Goal: Task Accomplishment & Management: Use online tool/utility

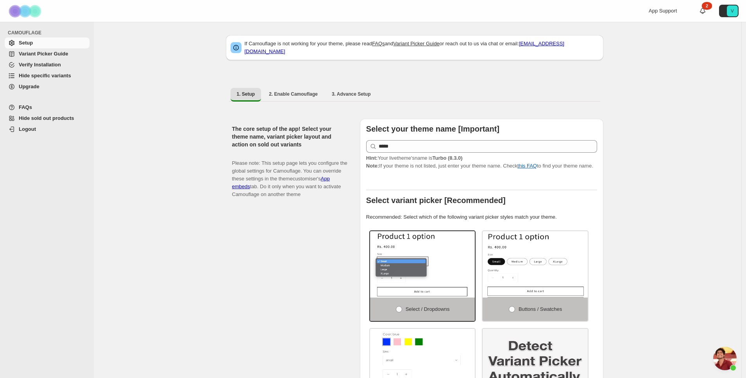
scroll to position [1203, 0]
click at [35, 74] on span "Hide specific variants" at bounding box center [45, 76] width 52 height 6
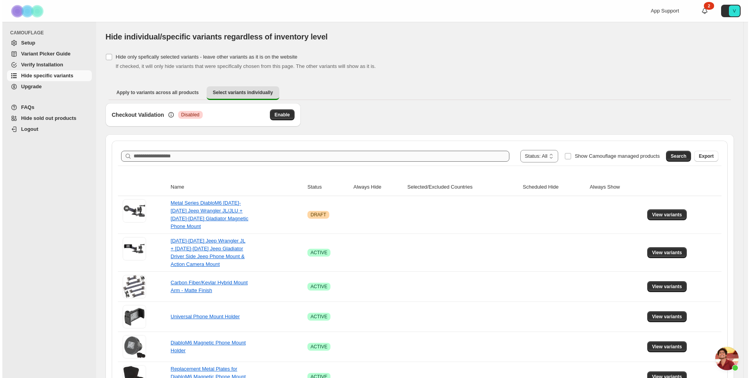
scroll to position [1203, 0]
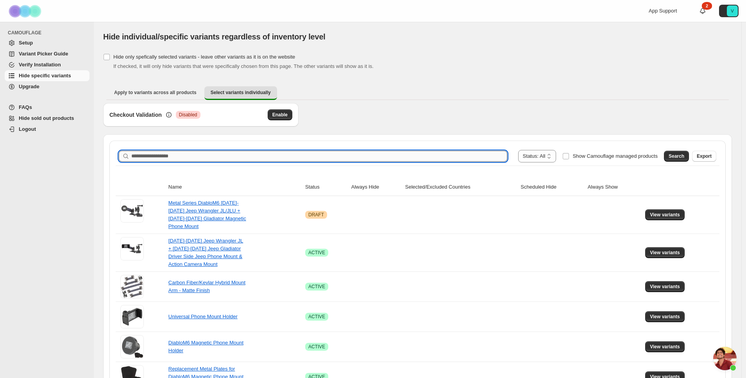
click at [236, 153] on input "Search product name" at bounding box center [319, 156] width 376 height 11
paste input "**********"
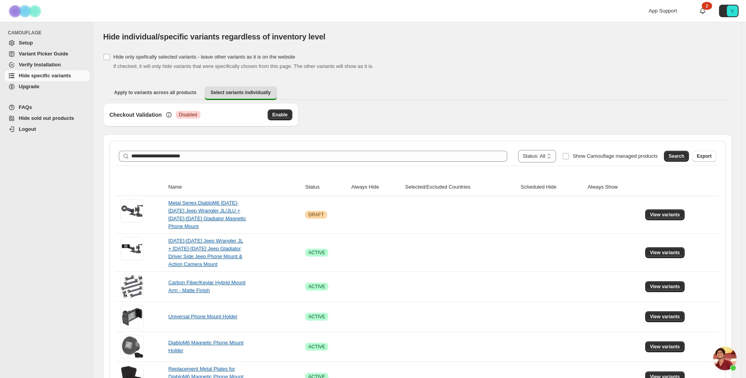
click at [688, 156] on button "Search" at bounding box center [676, 156] width 25 height 11
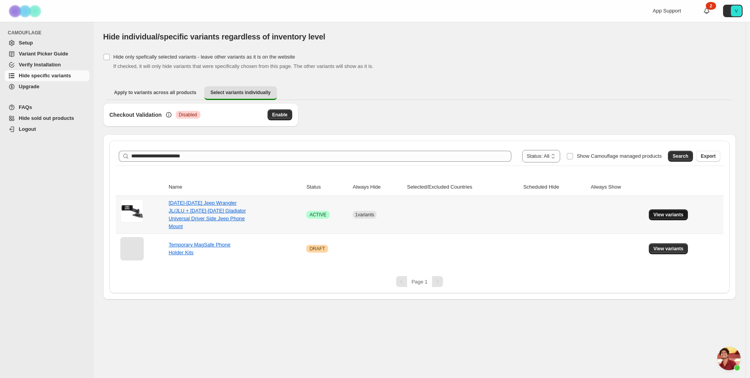
click at [679, 215] on span "View variants" at bounding box center [668, 215] width 30 height 6
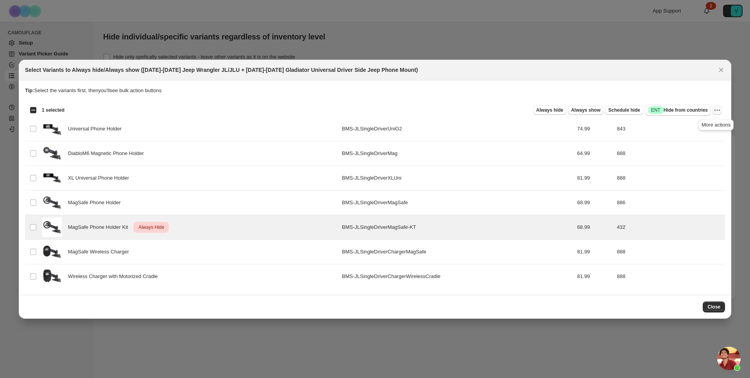
click at [716, 110] on icon "More actions" at bounding box center [717, 110] width 8 height 8
click at [680, 126] on span "Undo always hide" at bounding box center [680, 125] width 40 height 6
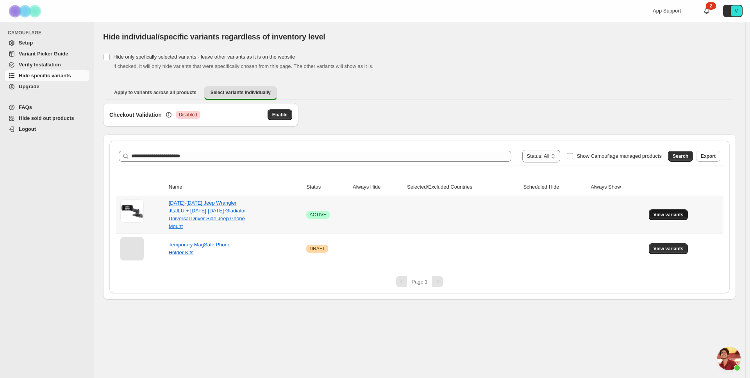
click at [674, 209] on button "View variants" at bounding box center [668, 214] width 39 height 11
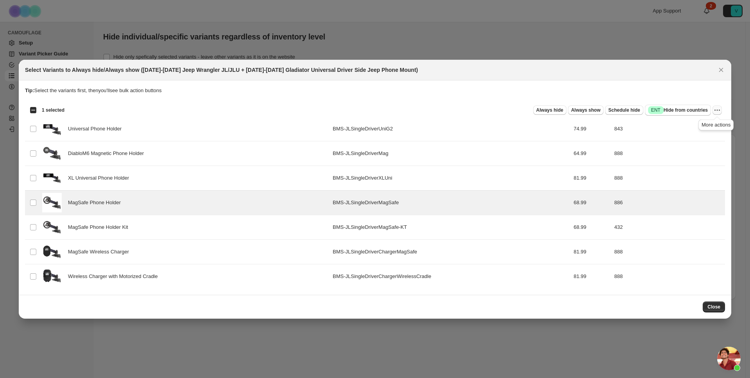
click at [719, 110] on icon "More actions" at bounding box center [719, 109] width 1 height 1
click at [544, 112] on span "Always hide" at bounding box center [549, 110] width 27 height 6
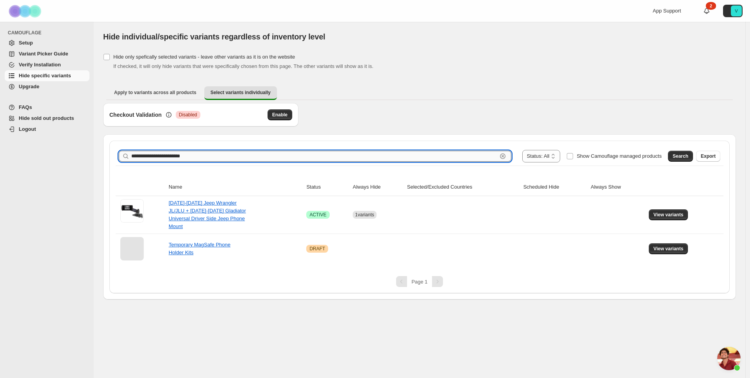
click at [289, 152] on input "**********" at bounding box center [314, 156] width 366 height 11
paste input "********"
click at [682, 156] on span "Search" at bounding box center [681, 156] width 16 height 6
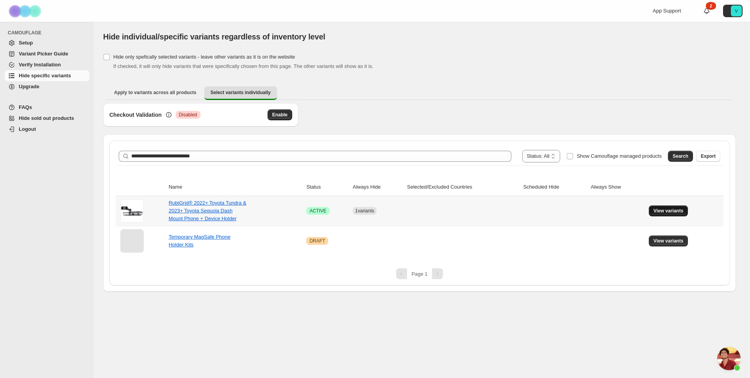
click at [673, 209] on span "View variants" at bounding box center [668, 211] width 30 height 6
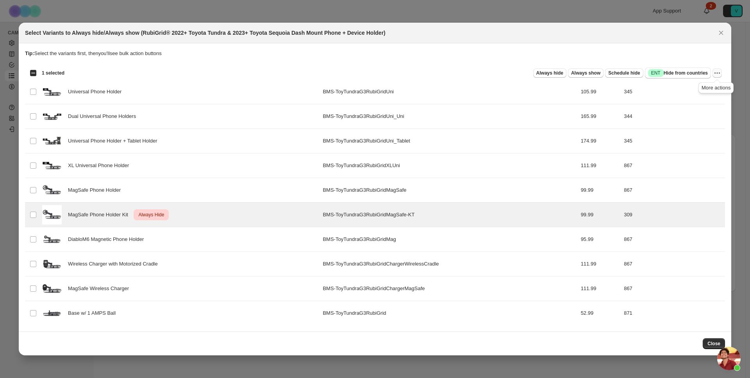
click at [716, 73] on icon "More actions" at bounding box center [717, 73] width 8 height 8
click at [688, 88] on span "Undo always hide" at bounding box center [680, 89] width 40 height 6
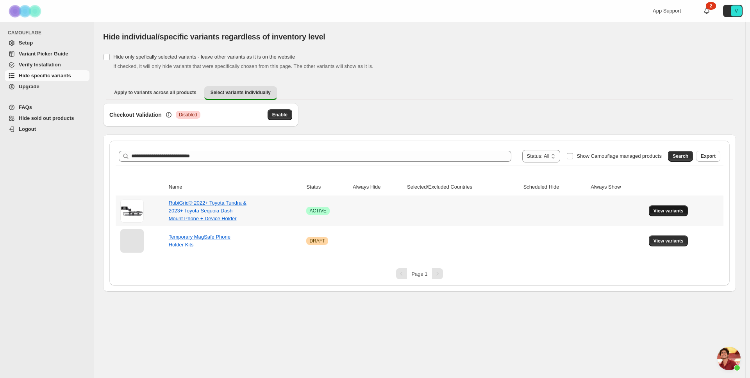
click at [674, 212] on span "View variants" at bounding box center [668, 211] width 30 height 6
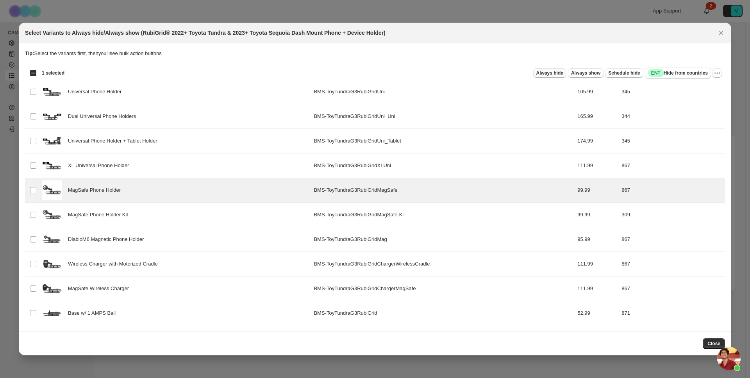
click at [553, 73] on span "Always hide" at bounding box center [549, 73] width 27 height 6
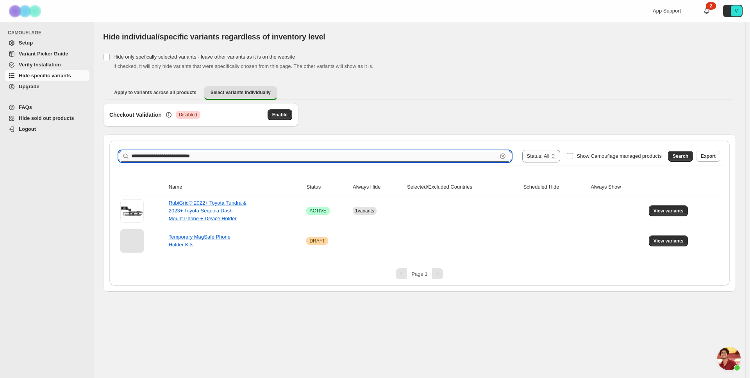
click at [225, 158] on input "**********" at bounding box center [314, 156] width 366 height 11
paste input "text"
type input "**********"
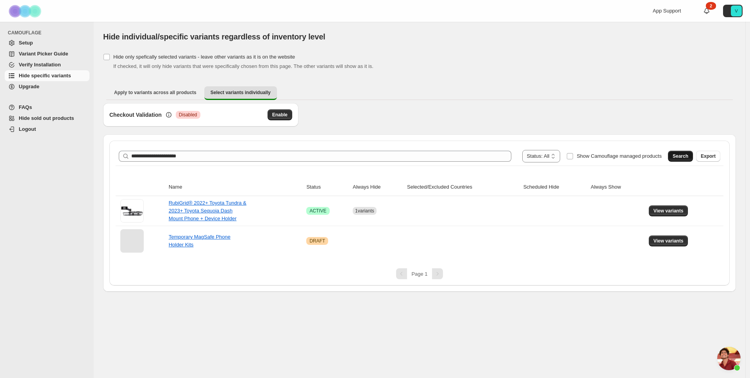
click at [674, 156] on span "Search" at bounding box center [681, 156] width 16 height 6
click at [669, 209] on span "View variants" at bounding box center [668, 211] width 30 height 6
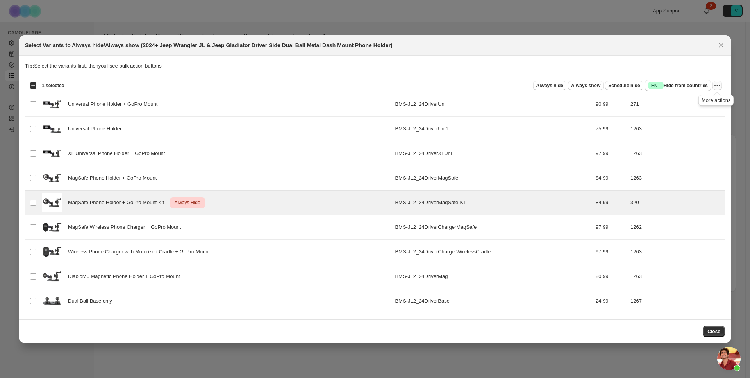
click at [719, 86] on icon "More actions" at bounding box center [717, 86] width 8 height 8
click at [681, 101] on span "Undo always hide" at bounding box center [680, 101] width 40 height 6
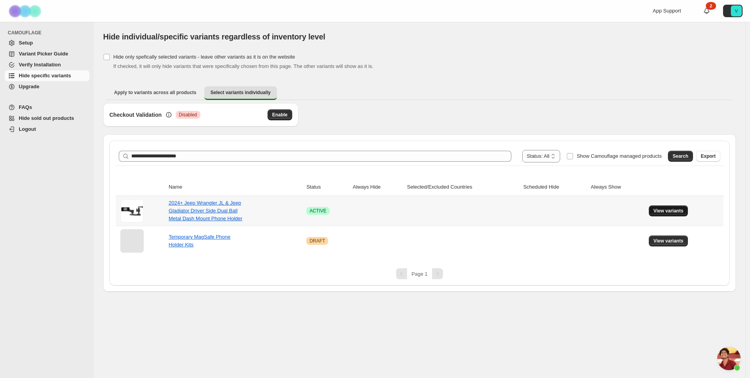
click at [674, 211] on span "View variants" at bounding box center [668, 211] width 30 height 6
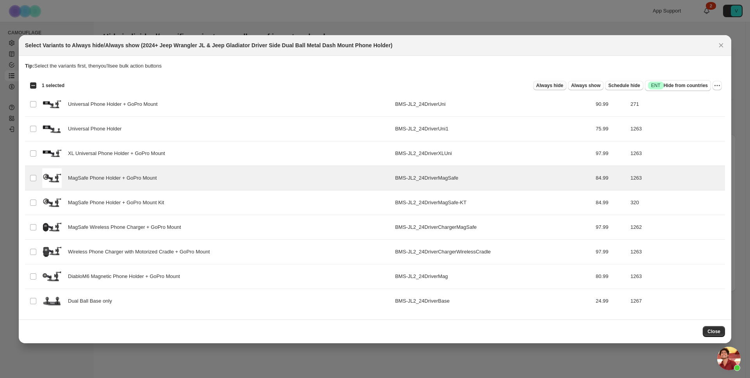
click at [542, 84] on span "Always hide" at bounding box center [549, 85] width 27 height 6
